Goal: Information Seeking & Learning: Find specific fact

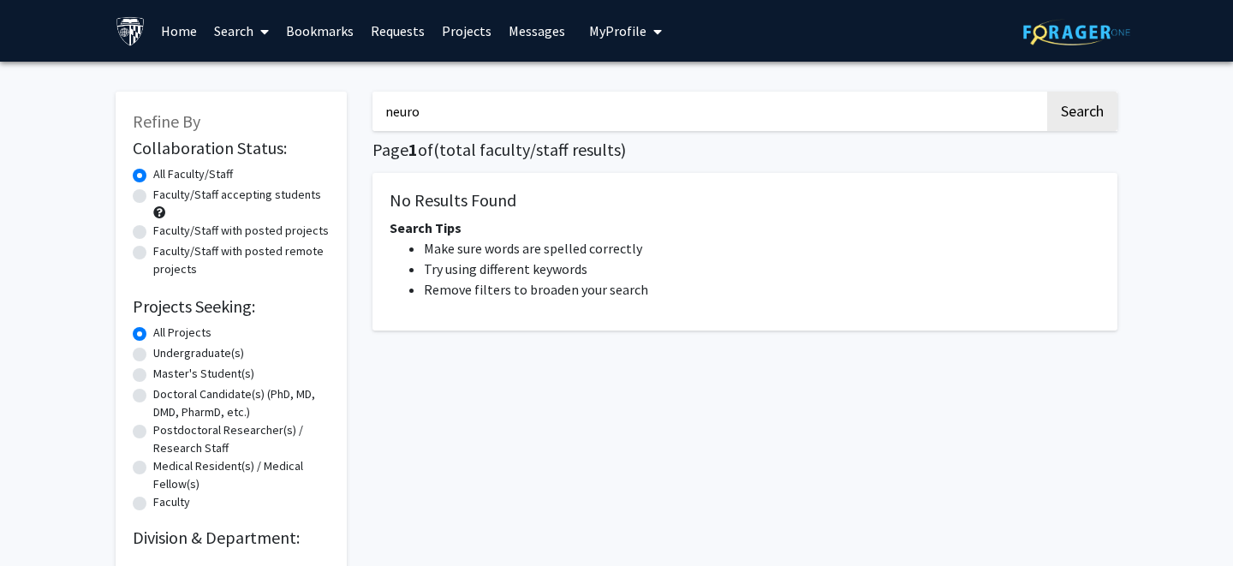
click at [532, 110] on input "neuro" at bounding box center [709, 111] width 672 height 39
type input "[PERSON_NAME]"
click at [1047, 92] on button "Search" at bounding box center [1082, 111] width 70 height 39
click at [1071, 121] on button "Search" at bounding box center [1082, 111] width 70 height 39
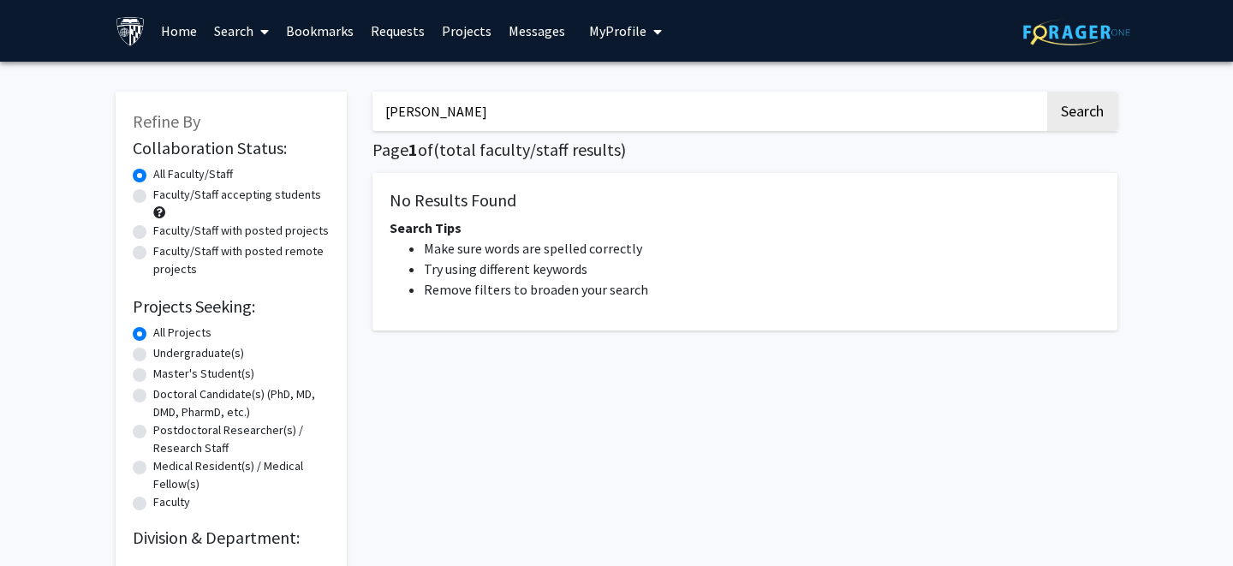
click at [240, 31] on link "Search" at bounding box center [242, 31] width 72 height 60
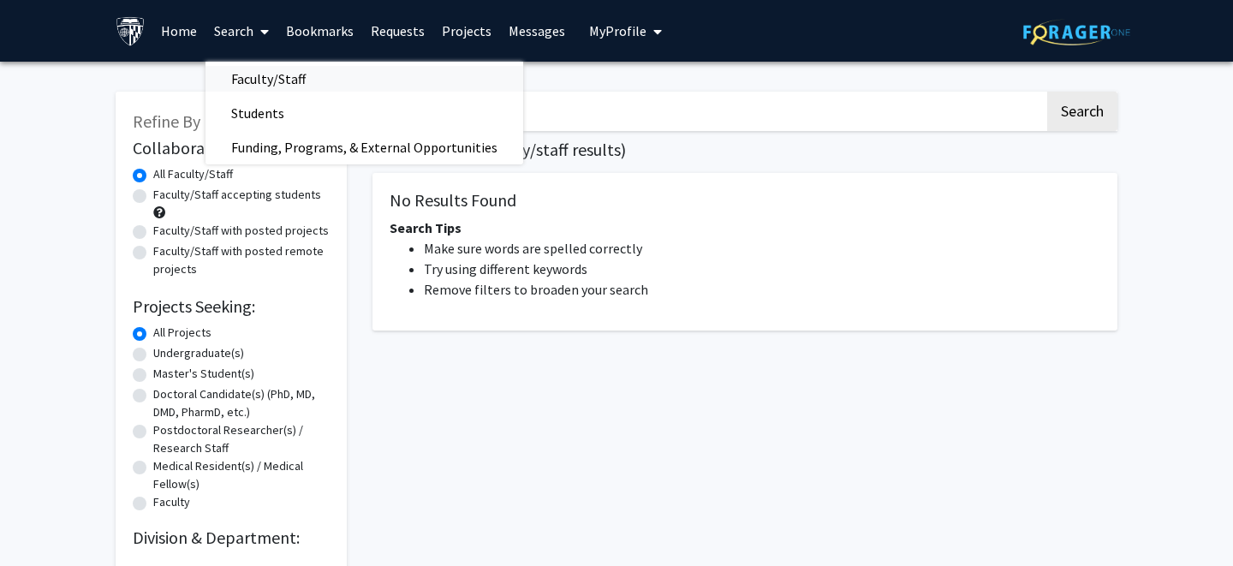
click at [264, 75] on span "Faculty/Staff" at bounding box center [269, 79] width 126 height 34
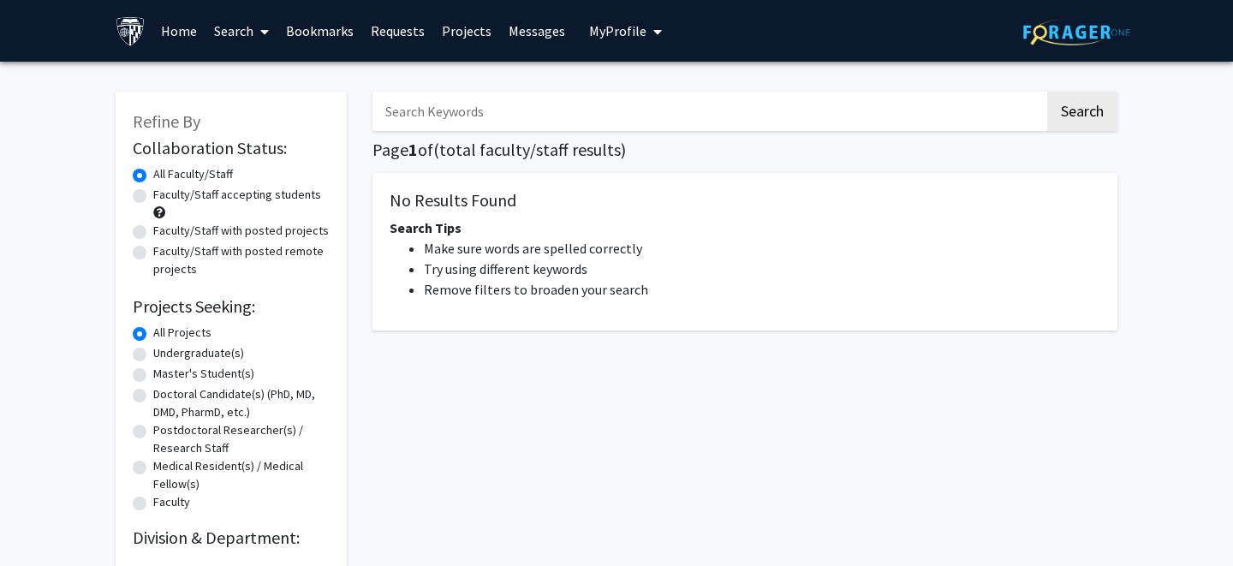
click at [509, 113] on input "Search Keywords" at bounding box center [709, 111] width 672 height 39
click at [458, 110] on input "[PERSON_NAME]" at bounding box center [709, 111] width 672 height 39
click at [482, 106] on input "[PERSON_NAME]" at bounding box center [709, 111] width 672 height 39
click at [1100, 111] on button "Search" at bounding box center [1082, 111] width 70 height 39
click at [455, 110] on input "[PERSON_NAME]" at bounding box center [709, 111] width 672 height 39
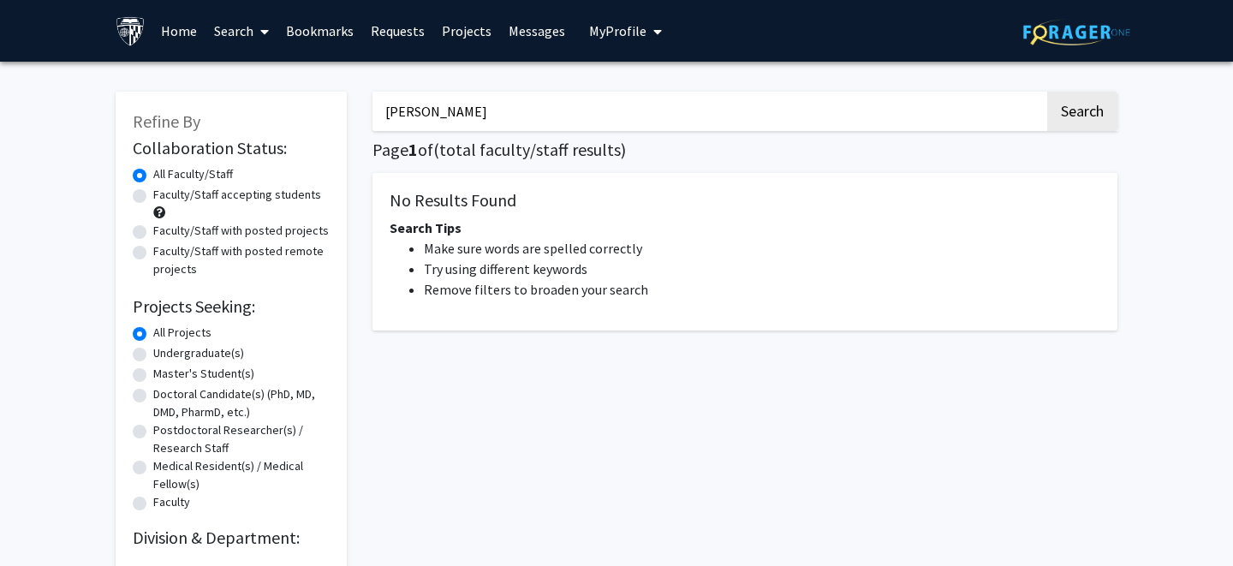
click at [455, 110] on input "[PERSON_NAME]" at bounding box center [709, 111] width 672 height 39
click at [1047, 92] on button "Search" at bounding box center [1082, 111] width 70 height 39
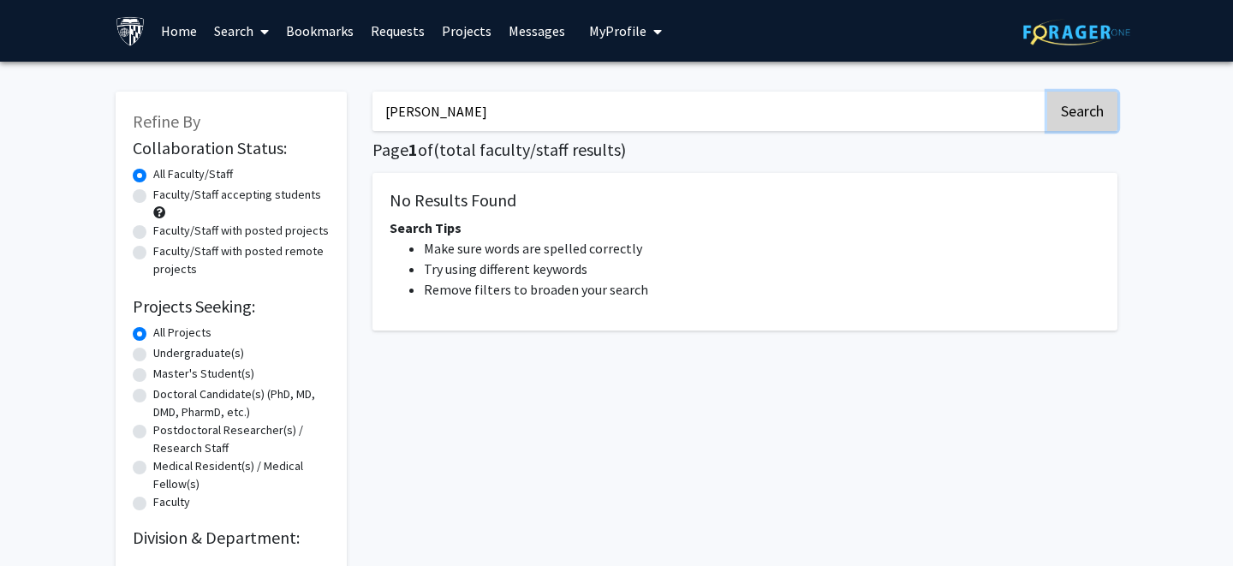
click at [1105, 97] on button "Search" at bounding box center [1082, 111] width 70 height 39
click at [666, 98] on input "[PERSON_NAME]" at bounding box center [709, 111] width 672 height 39
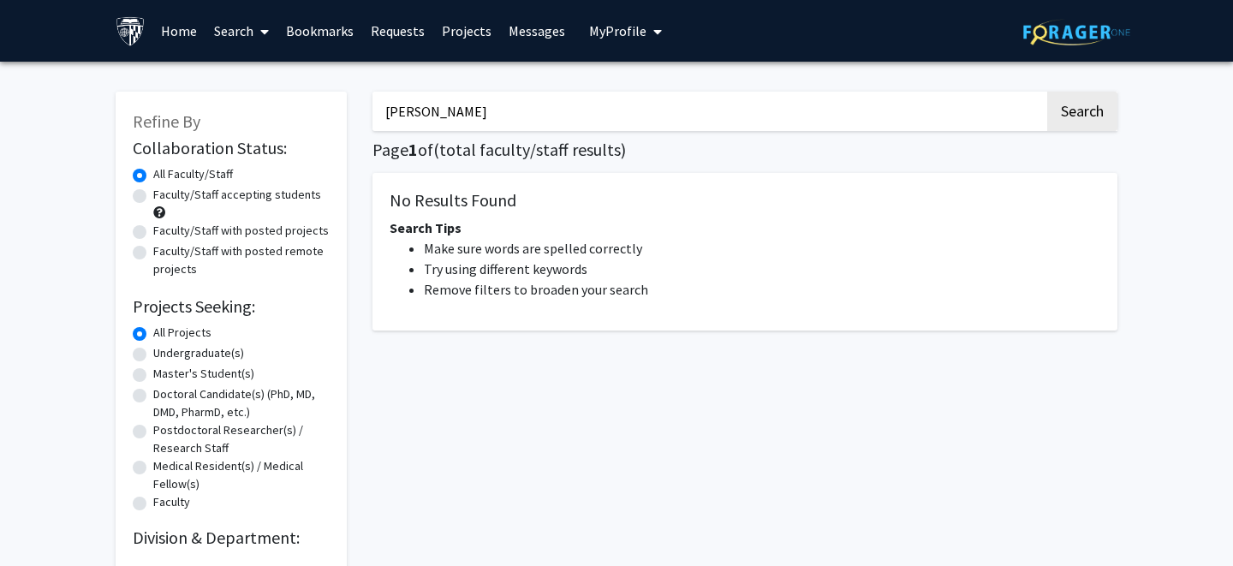
type input "[PERSON_NAME]"
click at [1047, 92] on button "Search" at bounding box center [1082, 111] width 70 height 39
click at [476, 97] on input "[PERSON_NAME]" at bounding box center [709, 111] width 672 height 39
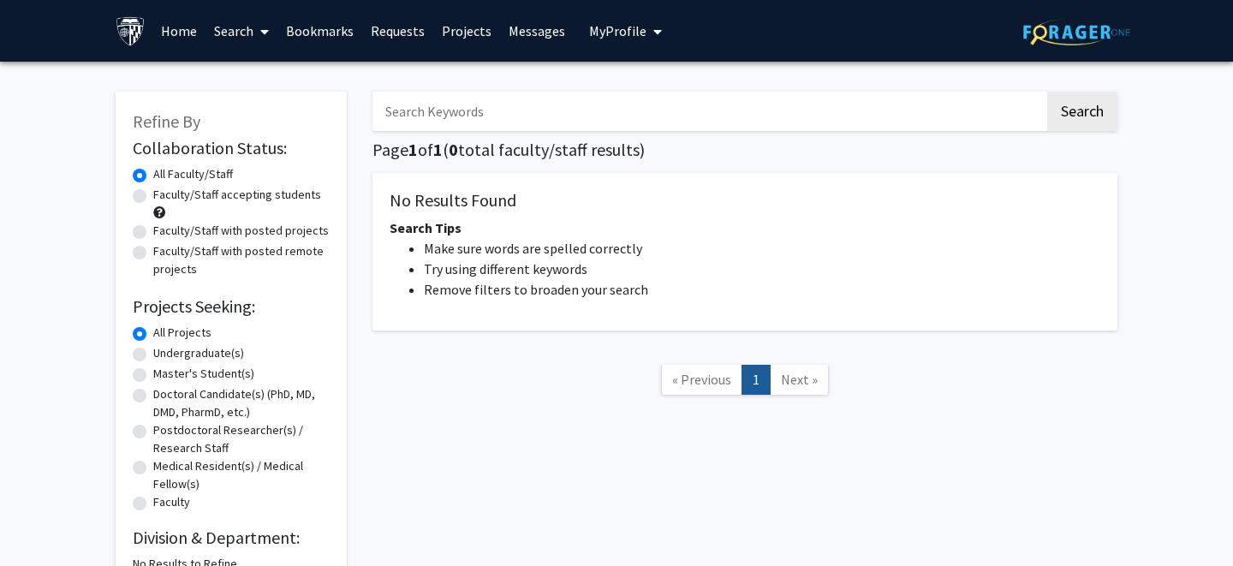
click at [180, 30] on link "Home" at bounding box center [178, 31] width 53 height 60
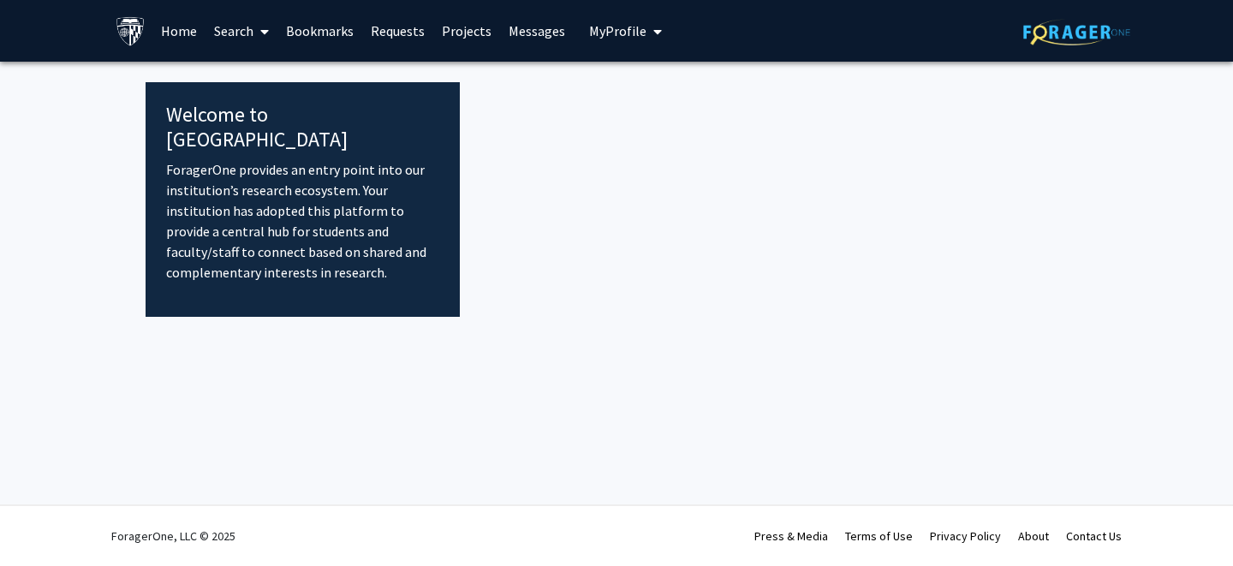
click at [236, 26] on link "Search" at bounding box center [242, 31] width 72 height 60
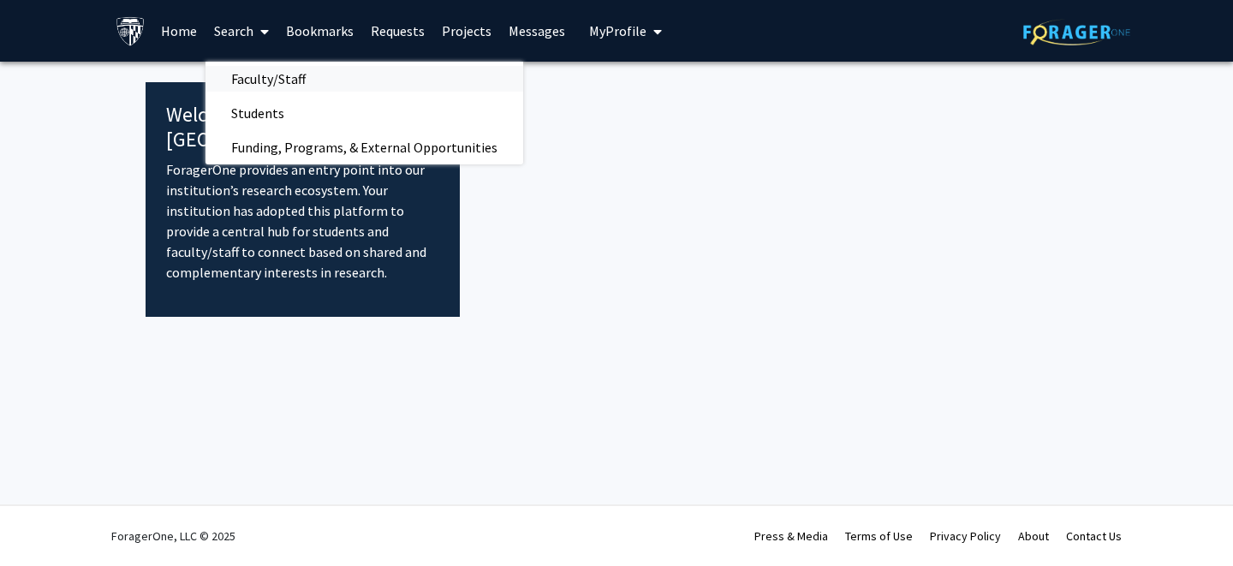
click at [267, 75] on span "Faculty/Staff" at bounding box center [269, 79] width 126 height 34
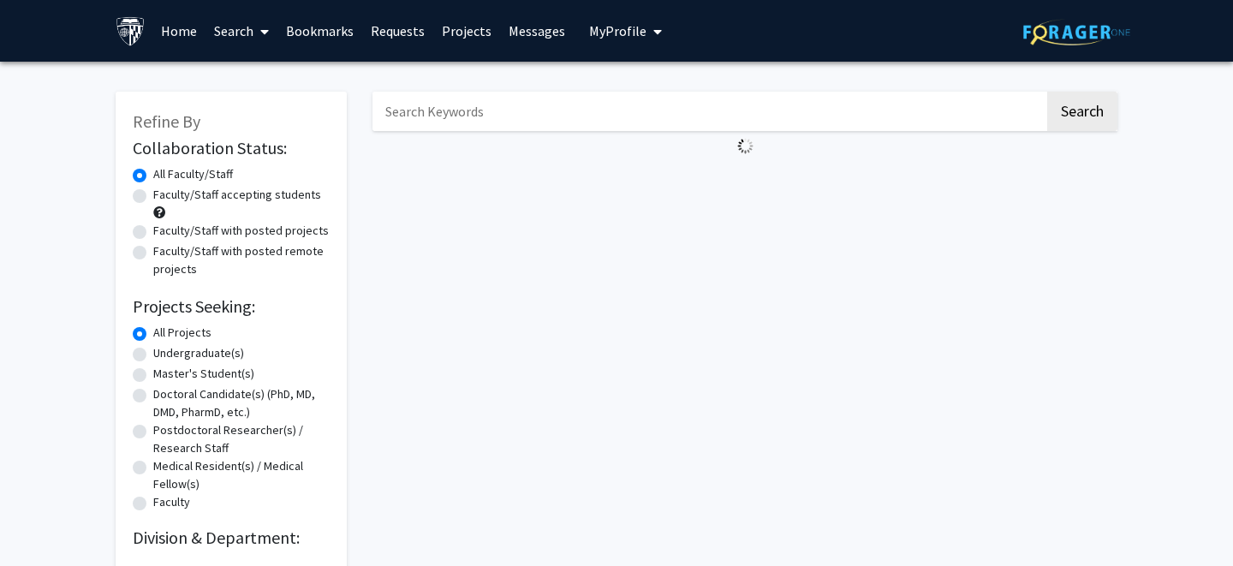
click at [592, 22] on span "My Profile" at bounding box center [617, 30] width 57 height 17
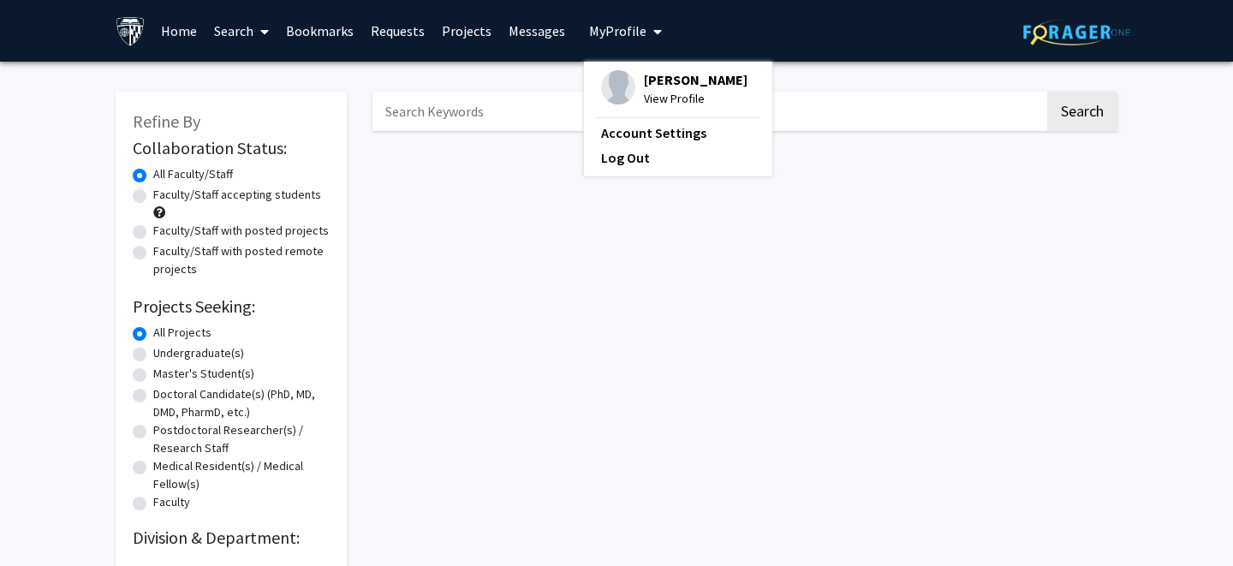
click at [592, 22] on span "My Profile" at bounding box center [617, 30] width 57 height 17
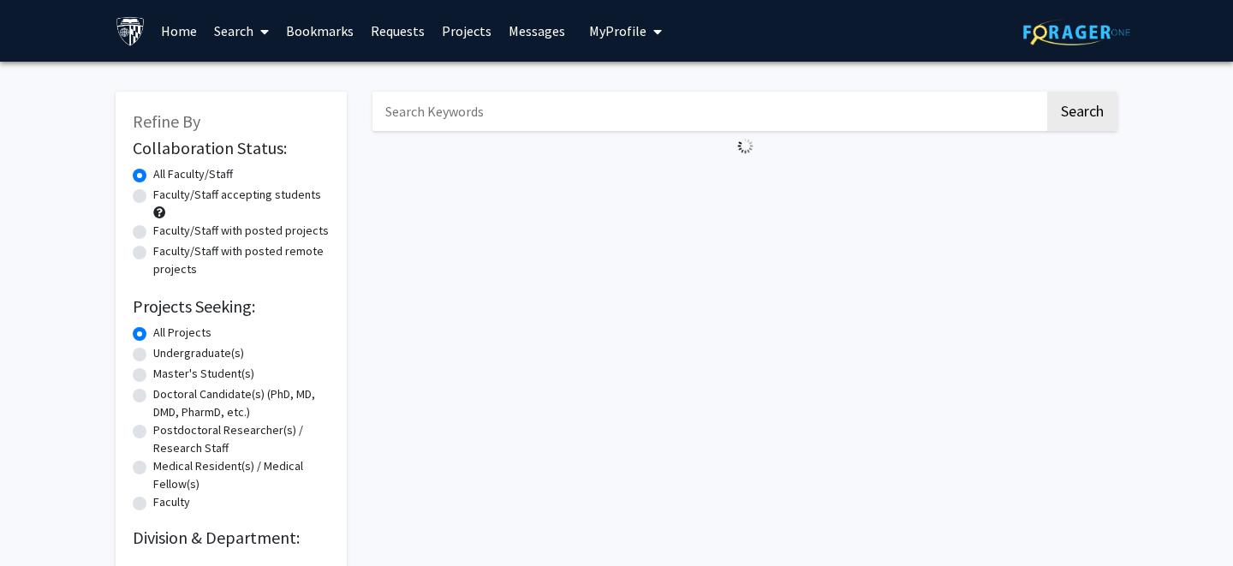
click at [477, 97] on input "Search Keywords" at bounding box center [709, 111] width 672 height 39
click at [807, 245] on div "Search" at bounding box center [745, 324] width 771 height 498
click at [618, 128] on input "Search Keywords" at bounding box center [709, 111] width 672 height 39
click at [749, 187] on nav "Page navigation" at bounding box center [745, 180] width 745 height 39
click at [307, 26] on link "Bookmarks" at bounding box center [319, 31] width 85 height 60
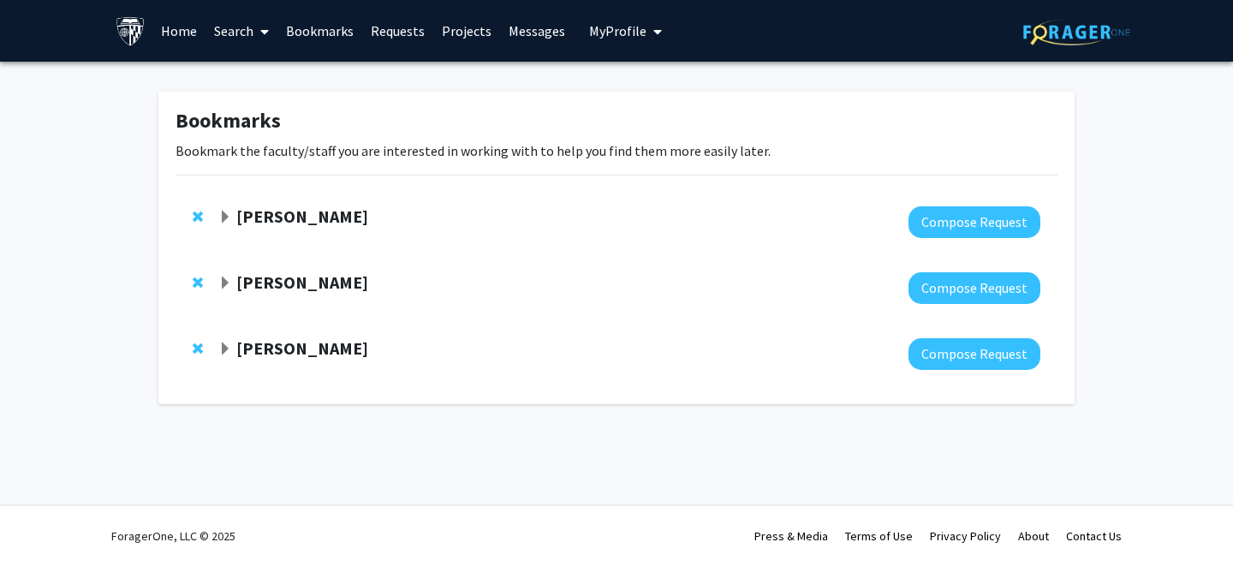
click at [235, 35] on link "Search" at bounding box center [242, 31] width 72 height 60
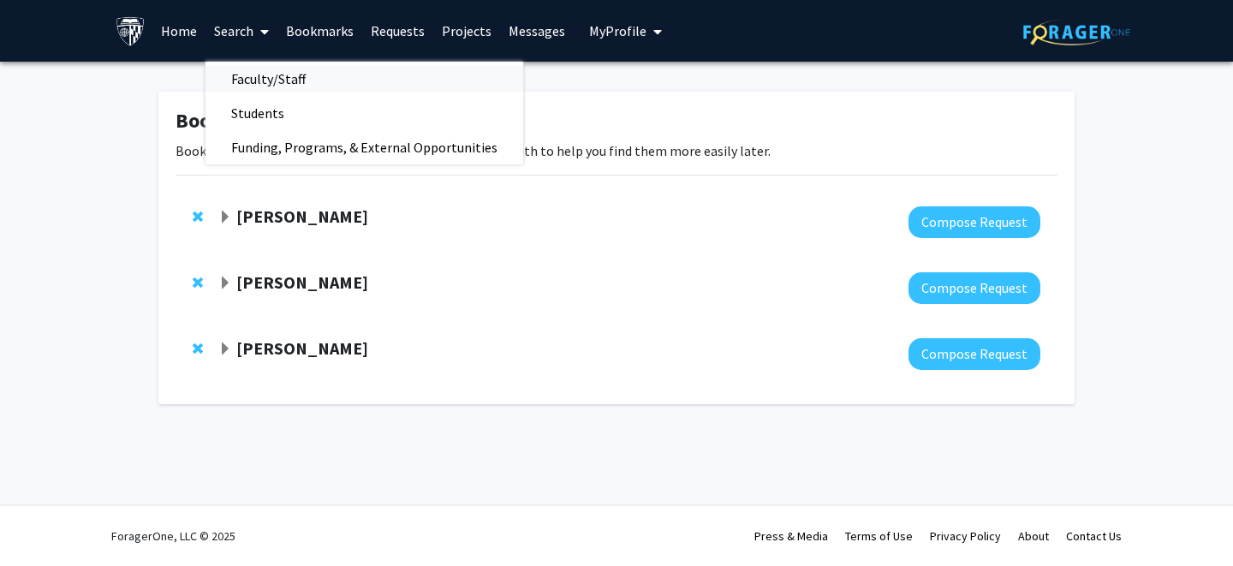
click at [255, 70] on span "Faculty/Staff" at bounding box center [269, 79] width 126 height 34
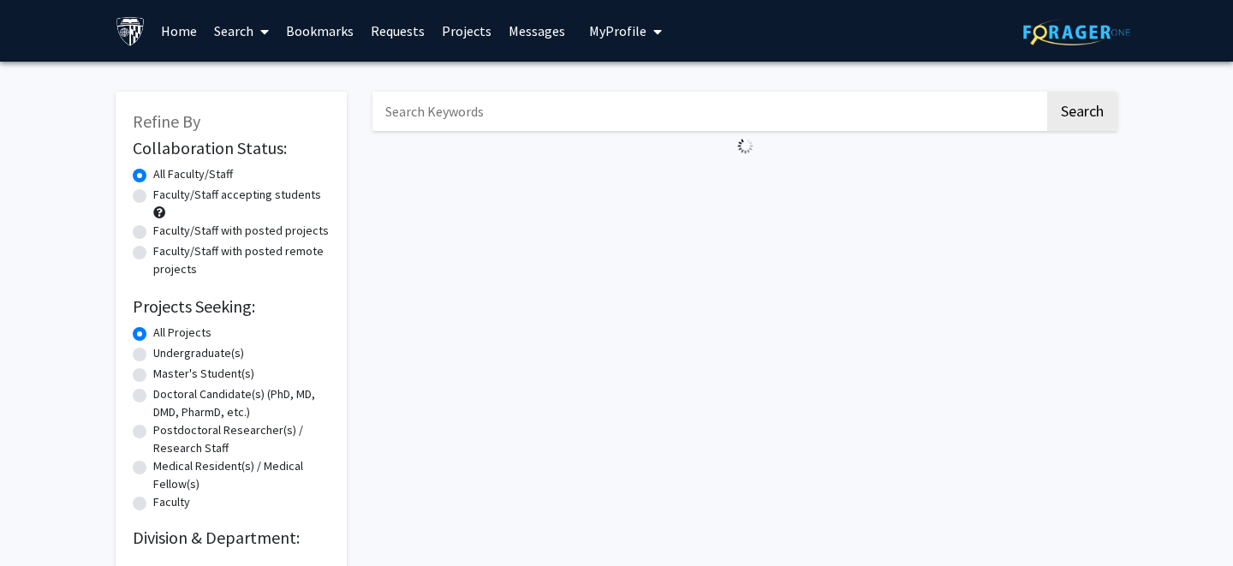
click at [496, 108] on input "Search Keywords" at bounding box center [709, 111] width 672 height 39
click at [1047, 92] on button "Search" at bounding box center [1082, 111] width 70 height 39
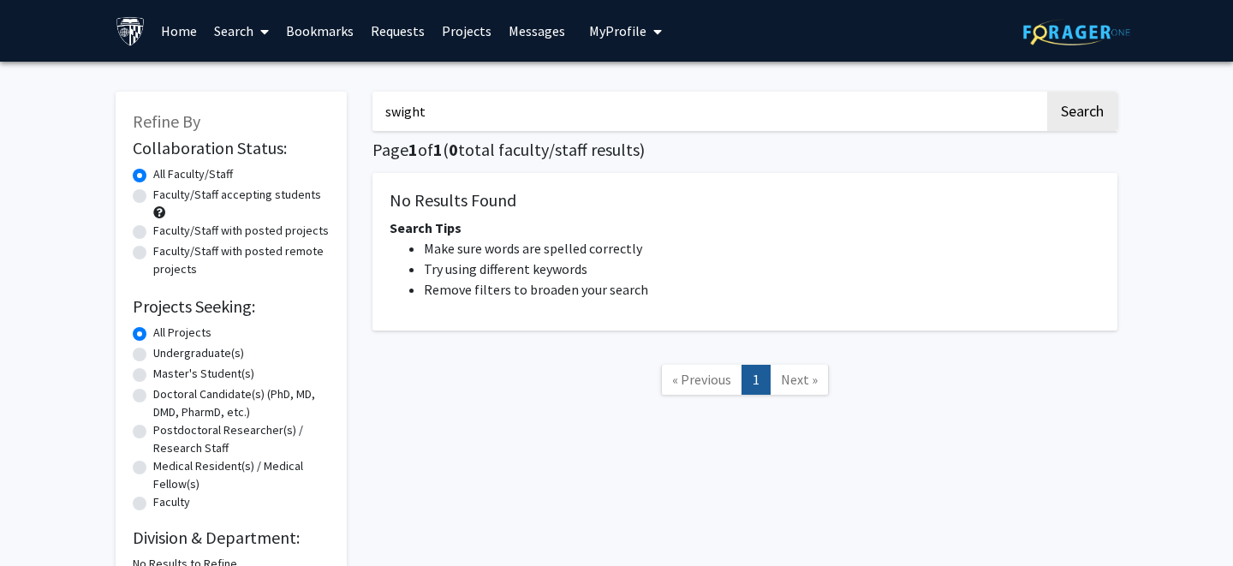
click at [457, 119] on input "swight" at bounding box center [709, 111] width 672 height 39
type input "[PERSON_NAME]"
click at [1047, 92] on button "Search" at bounding box center [1082, 111] width 70 height 39
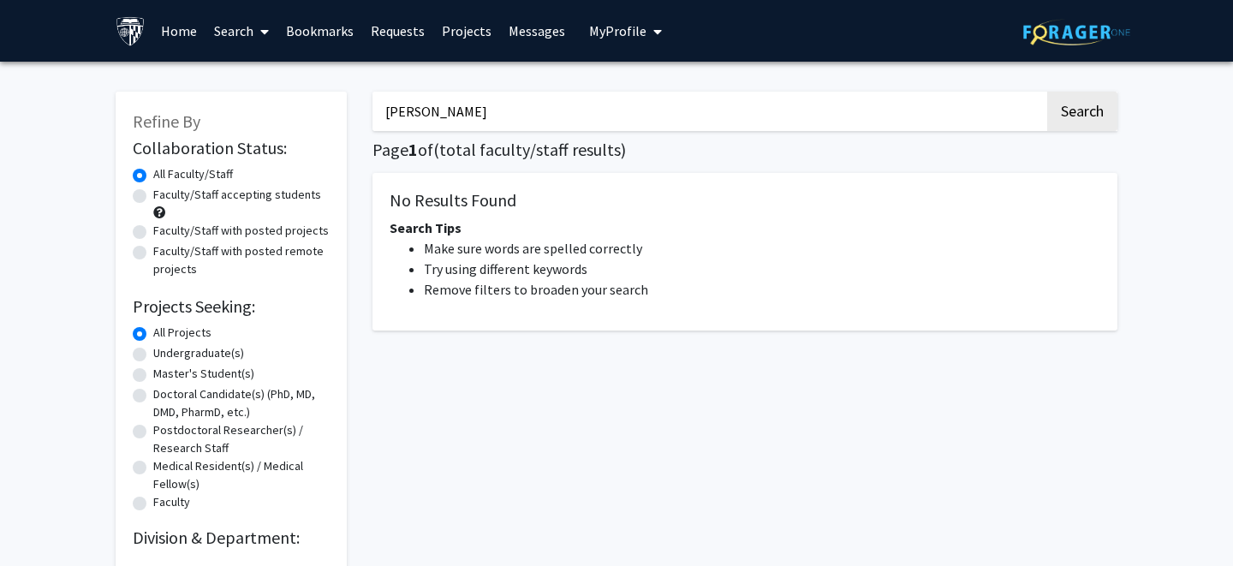
click at [505, 118] on input "[PERSON_NAME]" at bounding box center [709, 111] width 672 height 39
click at [542, 331] on div "Search Page 1 of ( total faculty/staff results) No Results Found Search Tips Ma…" at bounding box center [745, 324] width 771 height 498
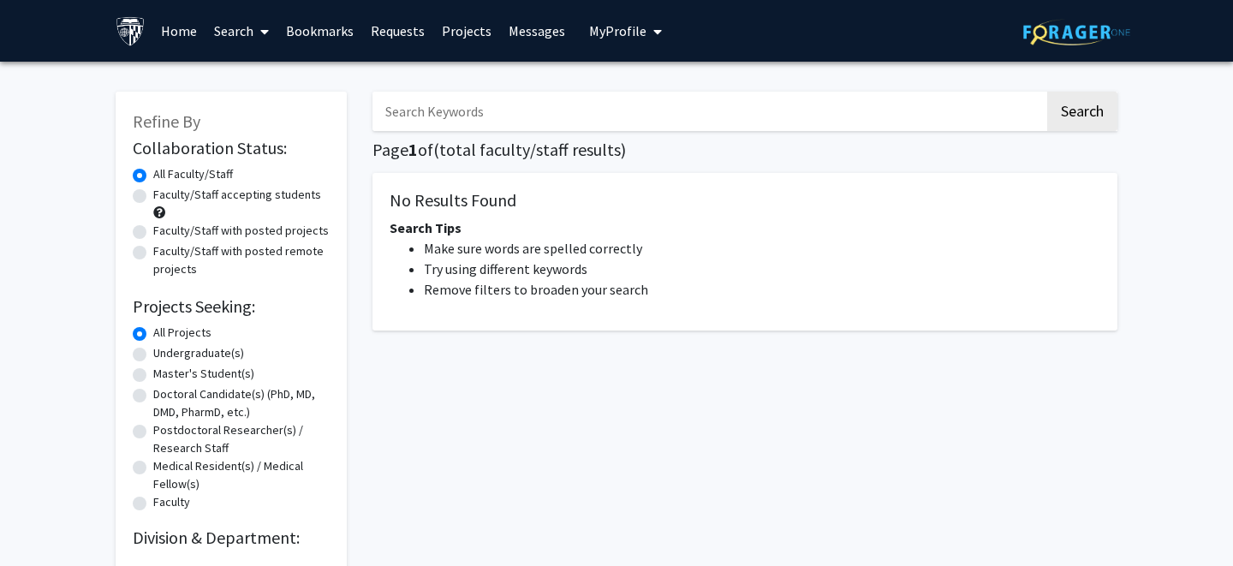
click at [513, 110] on input "Search Keywords" at bounding box center [709, 111] width 672 height 39
type input "[PERSON_NAME]"
click at [1047, 92] on button "Search" at bounding box center [1082, 111] width 70 height 39
click at [1095, 116] on button "Search" at bounding box center [1082, 111] width 70 height 39
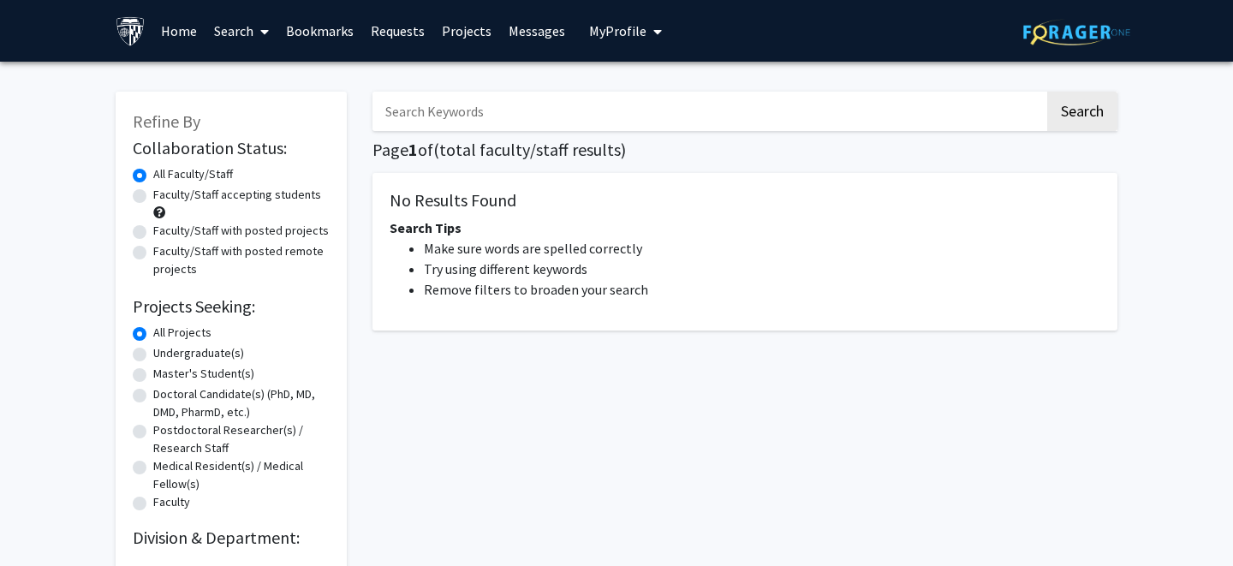
click at [254, 39] on span at bounding box center [261, 32] width 15 height 60
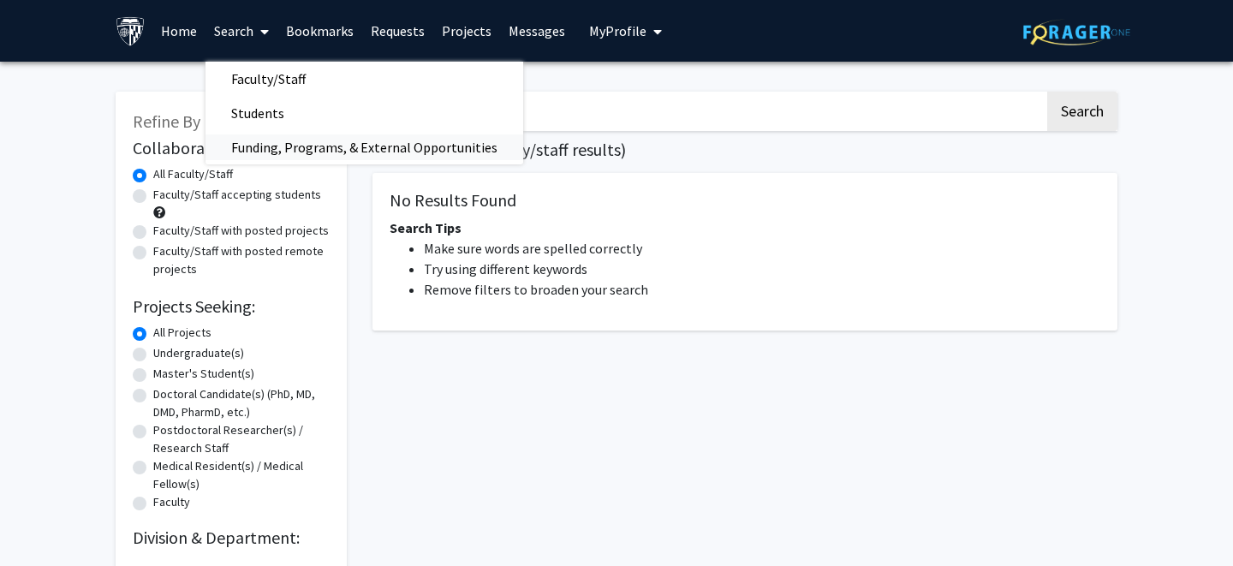
click at [287, 151] on span "Funding, Programs, & External Opportunities" at bounding box center [365, 147] width 318 height 34
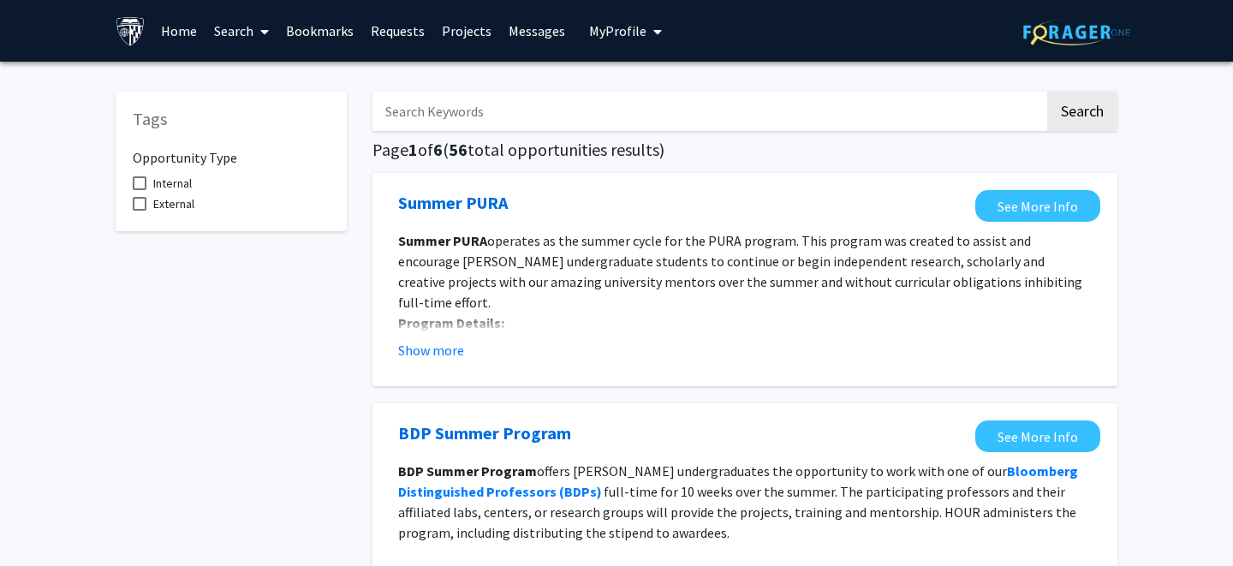
click at [262, 21] on span at bounding box center [261, 32] width 15 height 60
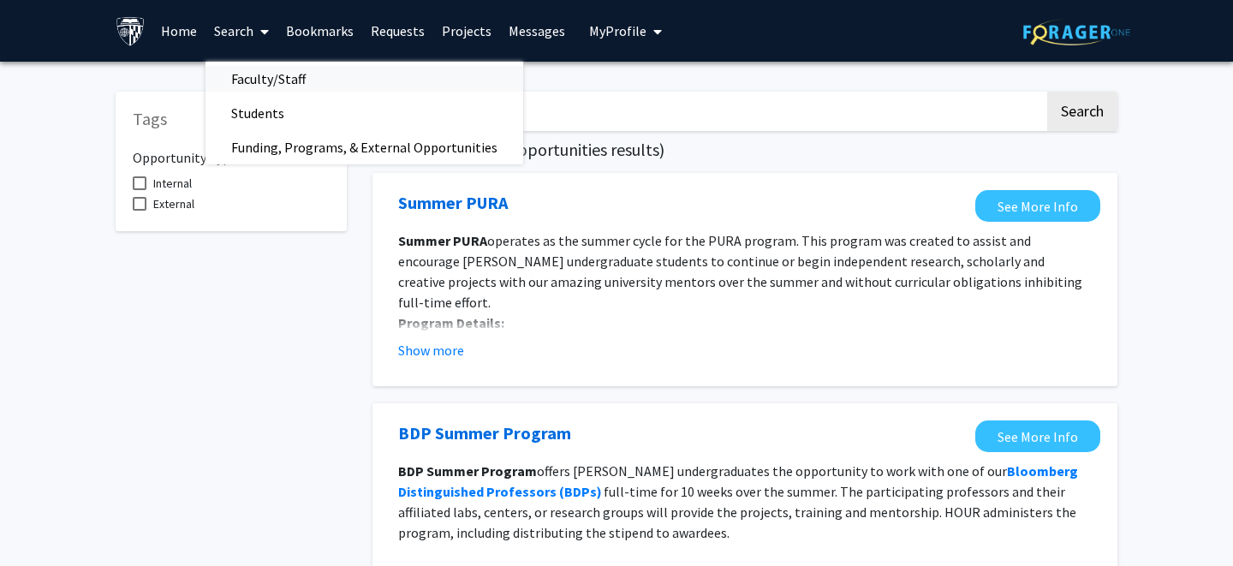
click at [281, 75] on span "Faculty/Staff" at bounding box center [269, 79] width 126 height 34
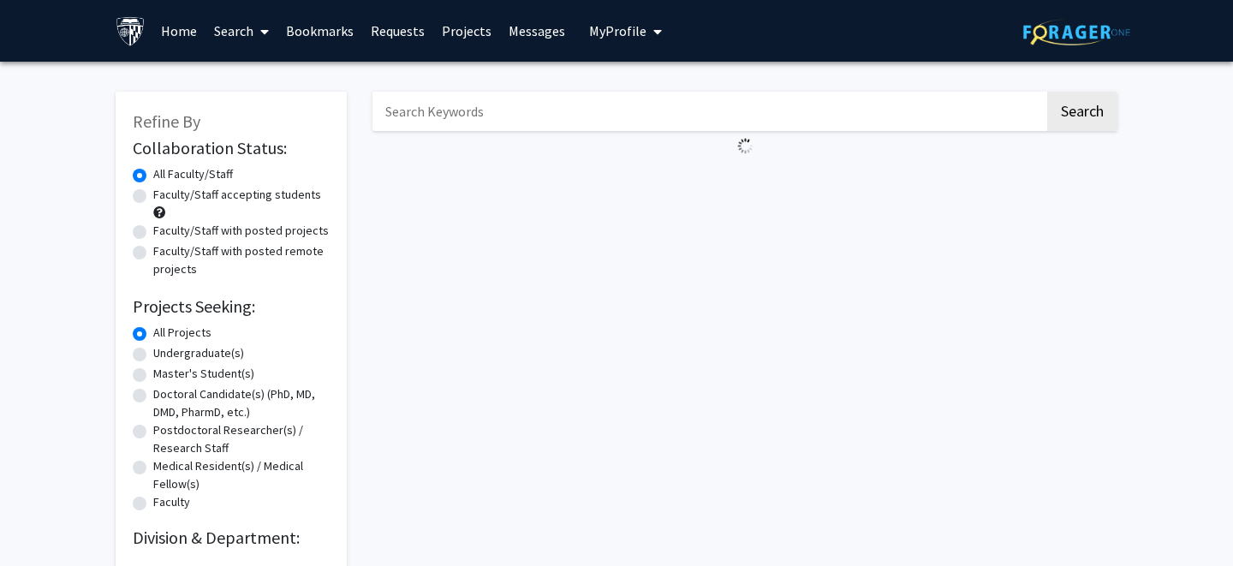
click at [450, 36] on link "Projects" at bounding box center [466, 31] width 67 height 60
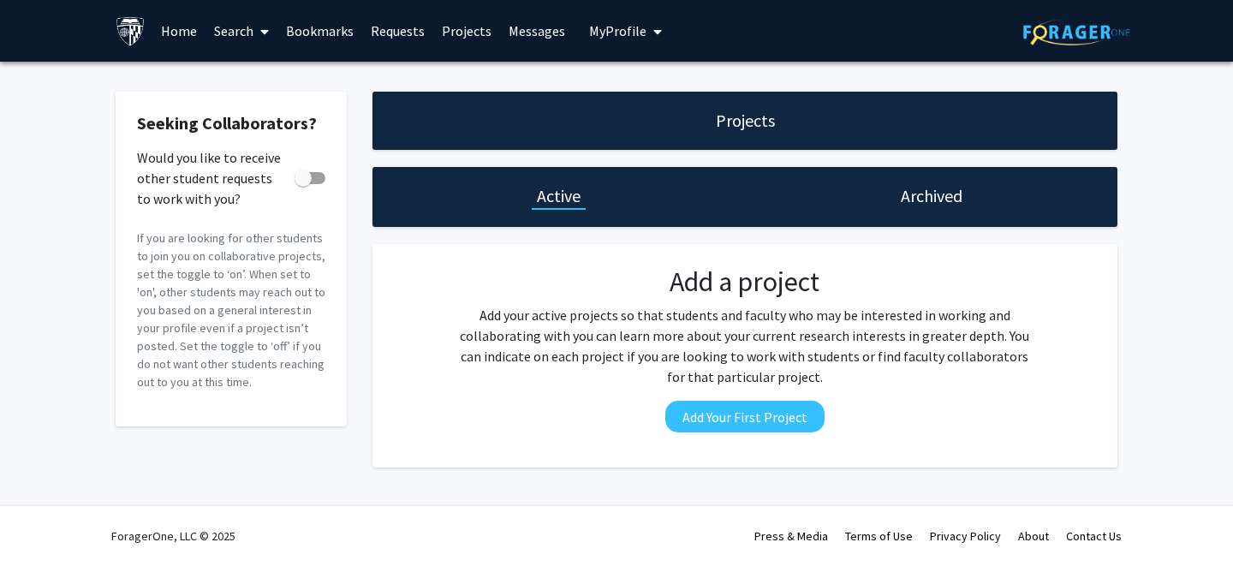
click at [247, 35] on link "Search" at bounding box center [242, 31] width 72 height 60
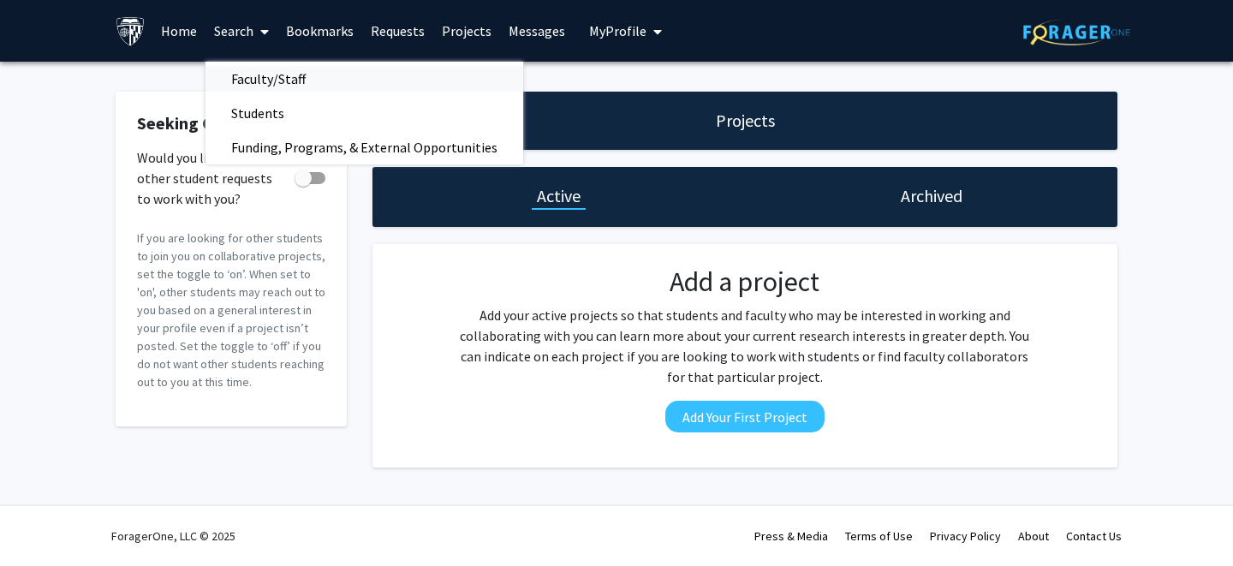
click at [266, 73] on span "Faculty/Staff" at bounding box center [269, 79] width 126 height 34
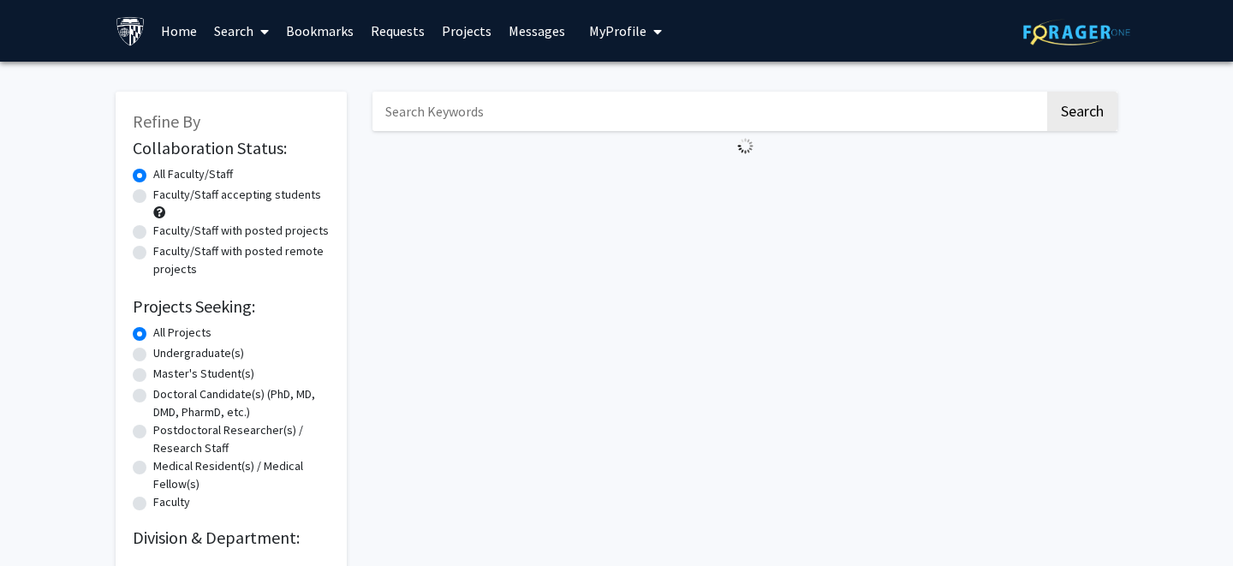
click at [202, 8] on link "Home" at bounding box center [178, 31] width 53 height 60
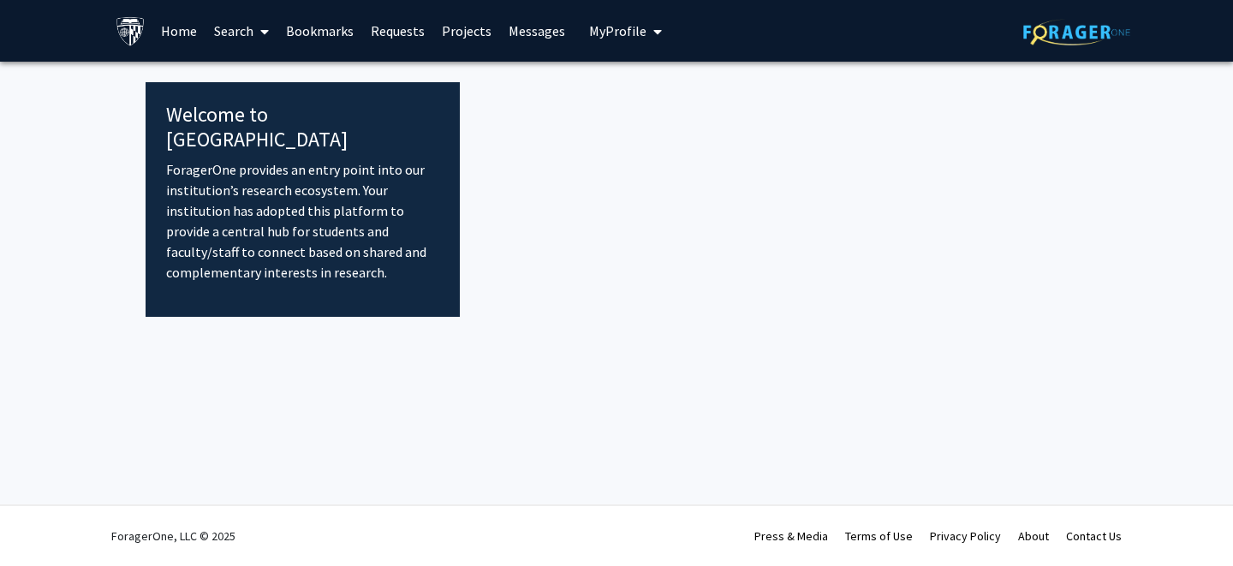
click at [238, 40] on link "Search" at bounding box center [242, 31] width 72 height 60
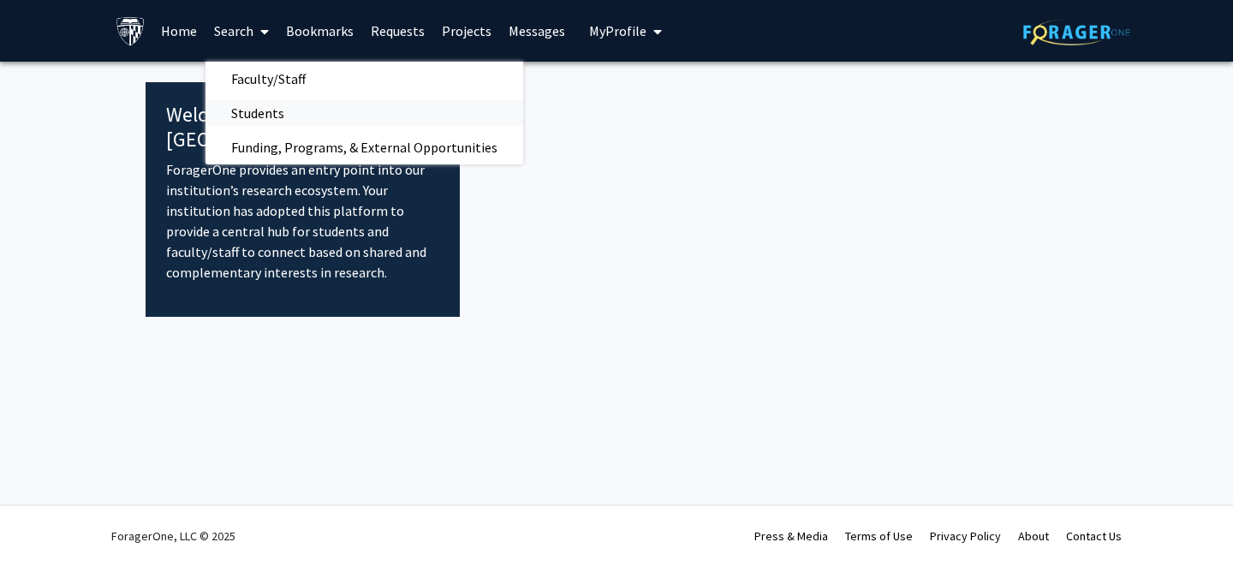
click at [270, 109] on span "Students" at bounding box center [258, 113] width 104 height 34
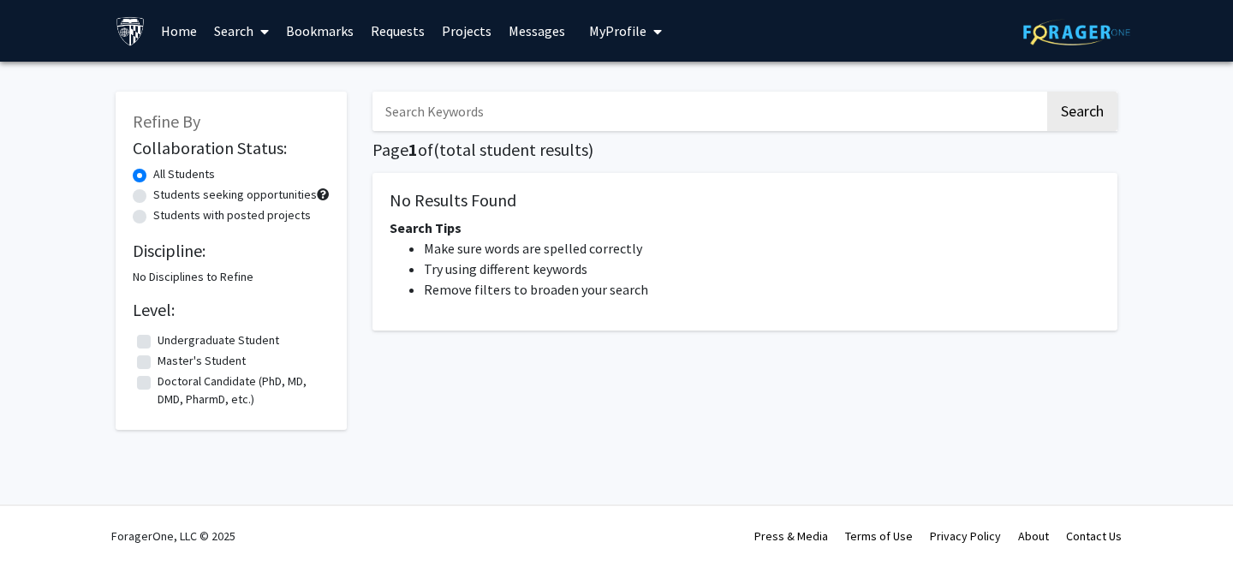
click at [246, 29] on link "Search" at bounding box center [242, 31] width 72 height 60
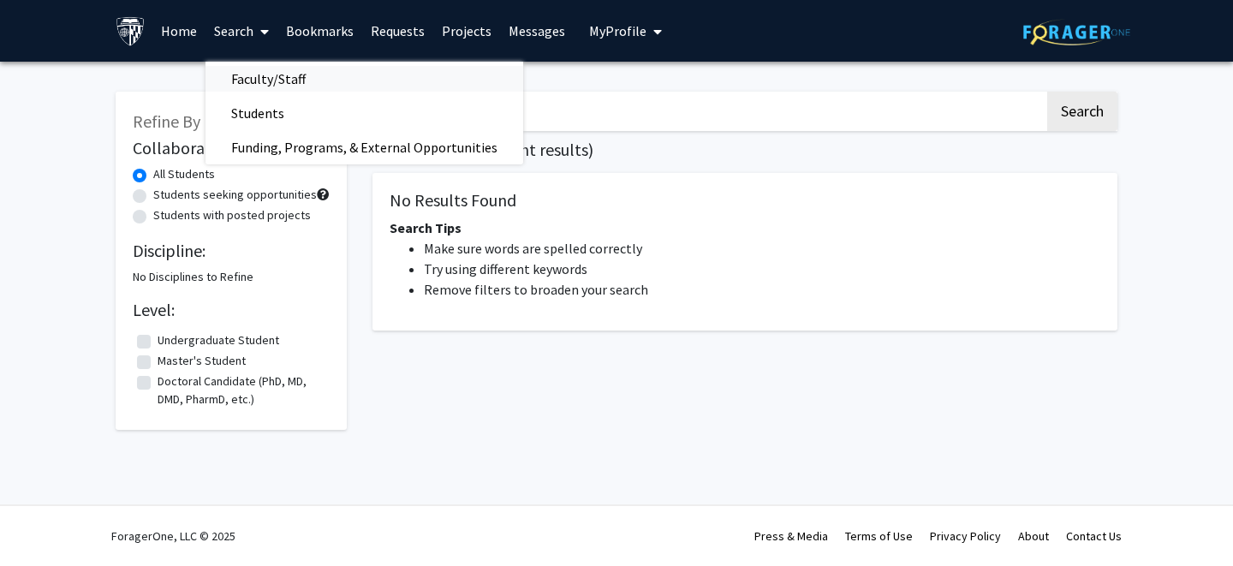
click at [279, 84] on span "Faculty/Staff" at bounding box center [269, 79] width 126 height 34
